Goal: Information Seeking & Learning: Learn about a topic

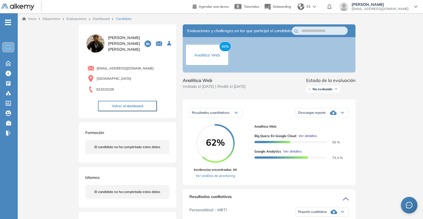
click at [99, 17] on link "Dashboard" at bounding box center [101, 19] width 17 height 4
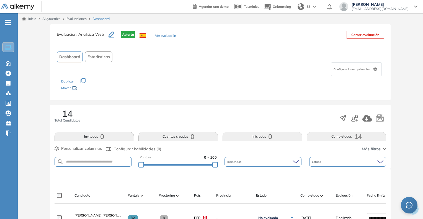
click at [71, 20] on link "Evaluaciones" at bounding box center [76, 19] width 20 height 4
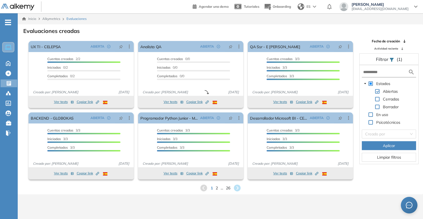
click at [377, 99] on span at bounding box center [377, 99] width 4 height 4
click at [381, 72] on input "text" at bounding box center [385, 72] width 45 height 6
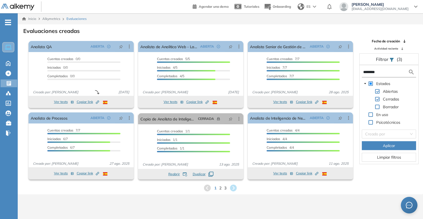
click at [219, 191] on div "1 2 3" at bounding box center [220, 188] width 396 height 8
click at [219, 188] on span "2" at bounding box center [220, 188] width 2 height 6
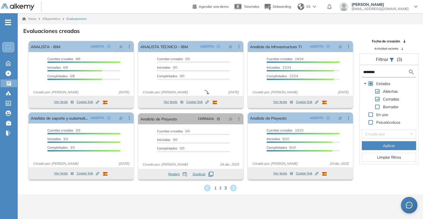
click at [226, 187] on span "3" at bounding box center [225, 188] width 2 height 6
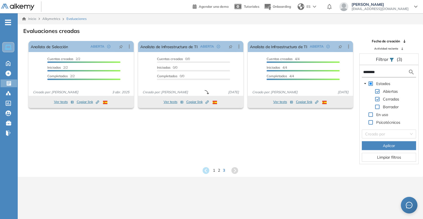
click at [390, 71] on input "********" at bounding box center [385, 72] width 45 height 6
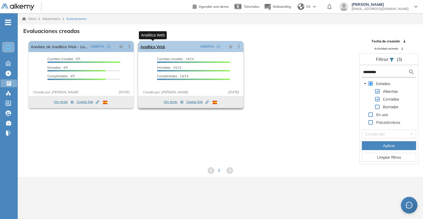
type input "*********"
click at [153, 45] on link "Analitica Web" at bounding box center [152, 46] width 25 height 11
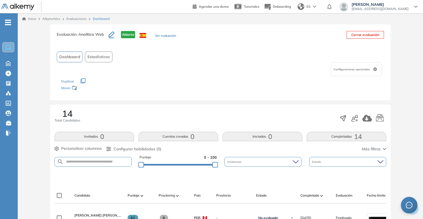
click at [164, 37] on button "Ver evaluación" at bounding box center [165, 36] width 21 height 6
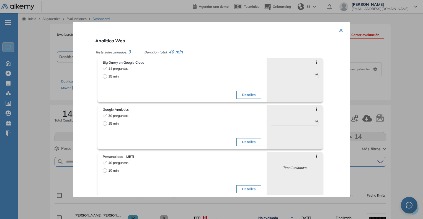
scroll to position [3, 0]
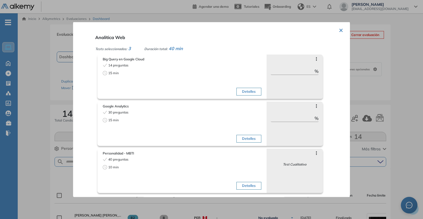
click at [385, 73] on div at bounding box center [211, 109] width 423 height 219
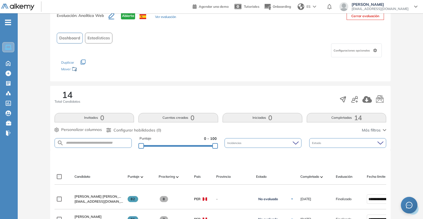
scroll to position [0, 0]
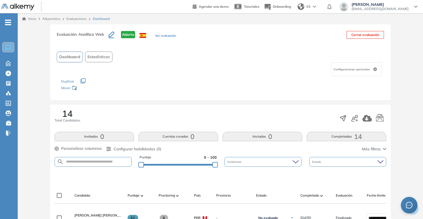
click at [93, 19] on span "Dashboard" at bounding box center [101, 18] width 17 height 5
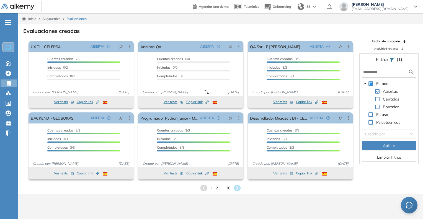
click at [374, 76] on form at bounding box center [389, 72] width 54 height 10
click at [371, 74] on input "text" at bounding box center [385, 72] width 45 height 6
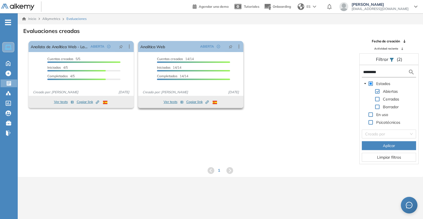
type input "*********"
click at [198, 103] on span "Copiar link Created by potrace 1.16, written by [PERSON_NAME] [DATE]-[DATE]" at bounding box center [197, 101] width 22 height 5
